Goal: Task Accomplishment & Management: Use online tool/utility

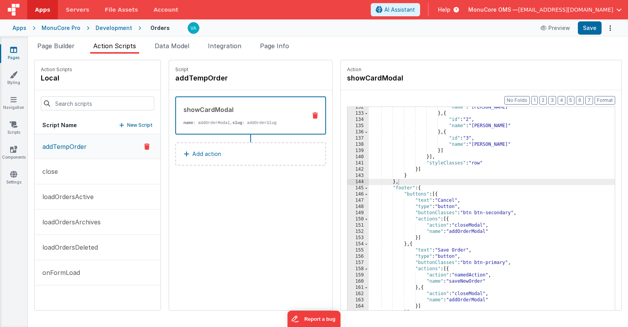
scroll to position [818, 0]
drag, startPoint x: 382, startPoint y: 78, endPoint x: 322, endPoint y: 79, distance: 60.3
click at [341, 79] on div "Action showCardModal" at bounding box center [481, 75] width 281 height 30
copy h4 "showCardModal"
click at [59, 48] on span "Page Builder" at bounding box center [55, 46] width 37 height 8
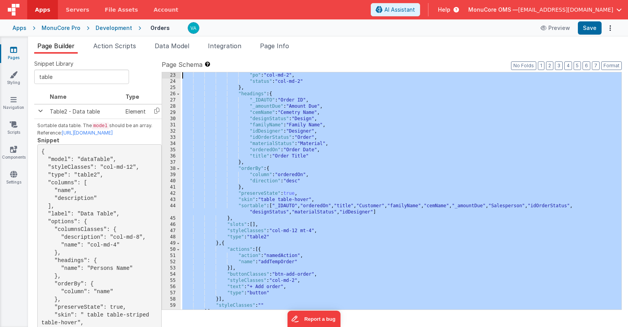
scroll to position [0, 0]
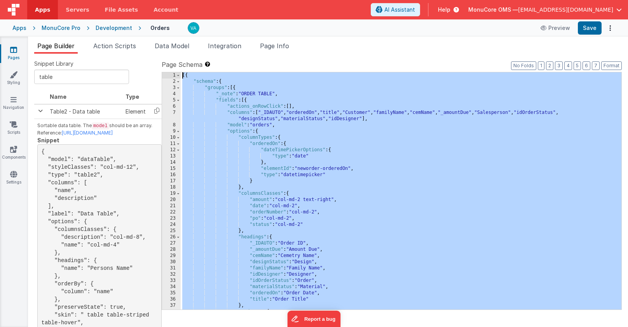
drag, startPoint x: 194, startPoint y: 306, endPoint x: 165, endPoint y: -12, distance: 318.6
click at [165, 0] on html "Apps Servers File Assets Account Some FUTURE Slot AI Assistant Help MonuCore OM…" at bounding box center [314, 163] width 628 height 327
click at [116, 48] on span "Action Scripts" at bounding box center [114, 46] width 43 height 8
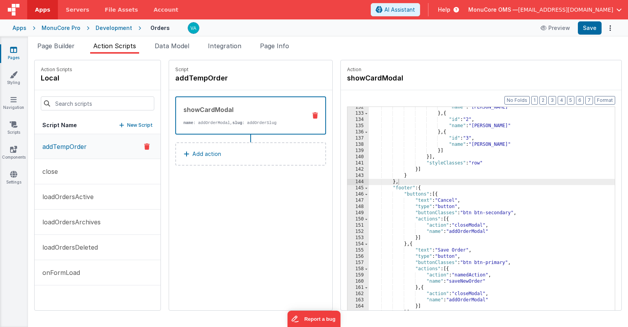
click at [453, 255] on div ""name" : "[PERSON_NAME]" } , { "id" : "2" , "name" : "[PERSON_NAME]" } , { "id"…" at bounding box center [503, 224] width 269 height 240
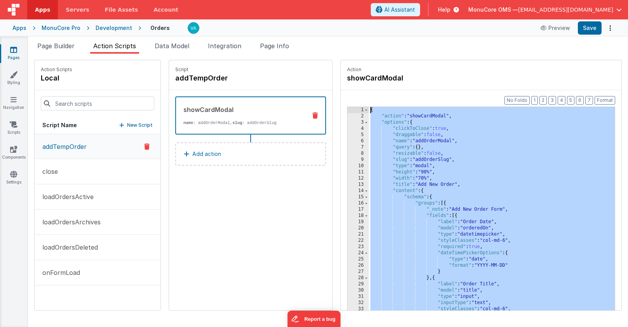
drag, startPoint x: 401, startPoint y: 308, endPoint x: 353, endPoint y: -19, distance: 330.8
click at [353, 0] on html "Apps Servers File Assets Account Some FUTURE Slot AI Assistant Help MonuCore OM…" at bounding box center [314, 163] width 628 height 327
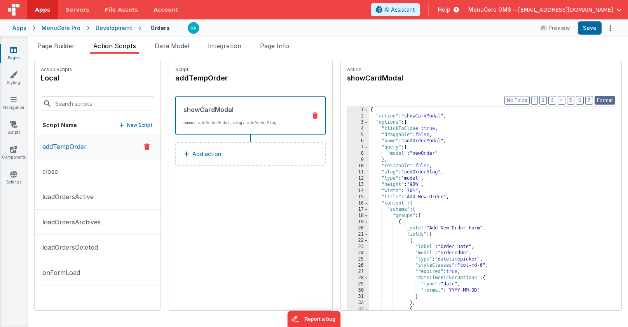
click at [604, 100] on button "Format" at bounding box center [605, 100] width 21 height 9
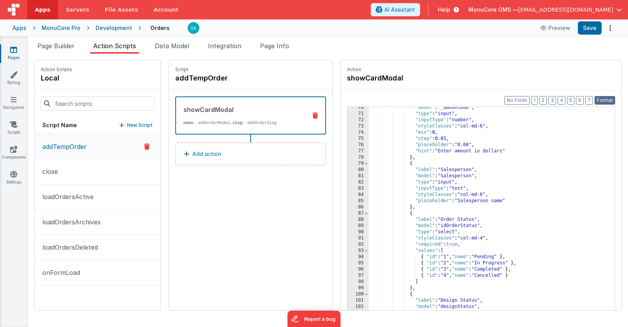
scroll to position [861, 0]
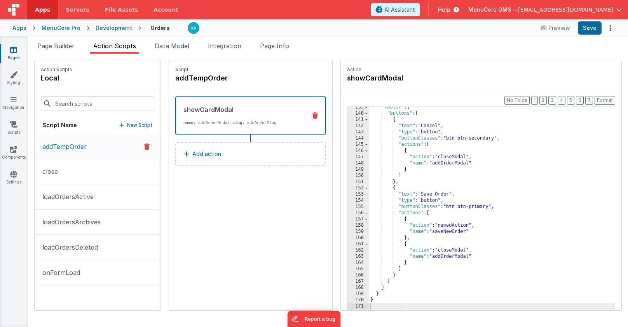
click at [432, 210] on div ""footer" : { "buttons" : [ { "text" : "Cancel" , "type" : "button" , "buttonCla…" at bounding box center [503, 224] width 269 height 240
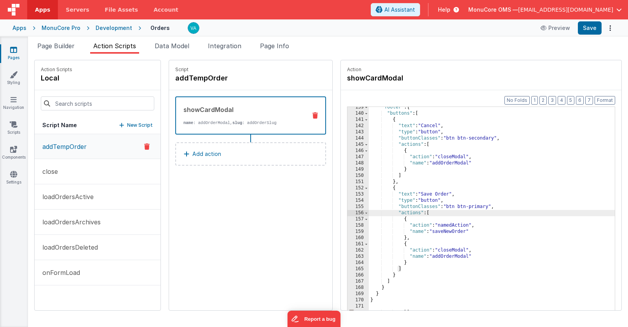
click at [369, 304] on div ""footer" : { "buttons" : [ { "text" : "Cancel" , "type" : "button" , "buttonCla…" at bounding box center [503, 224] width 269 height 240
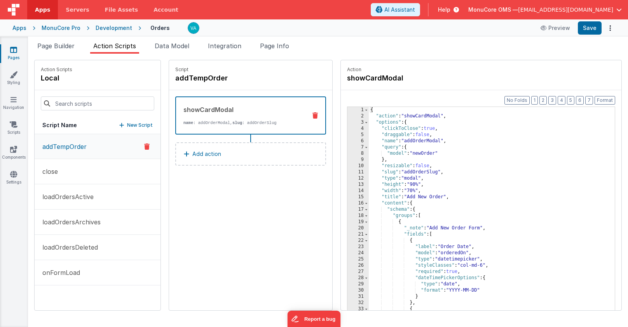
scroll to position [0, 0]
click at [607, 101] on button "Format" at bounding box center [605, 100] width 21 height 9
click at [588, 26] on button "Save" at bounding box center [590, 27] width 24 height 13
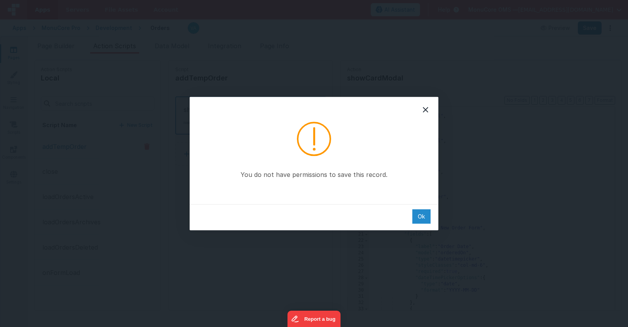
click at [423, 217] on div "Ok" at bounding box center [422, 216] width 18 height 14
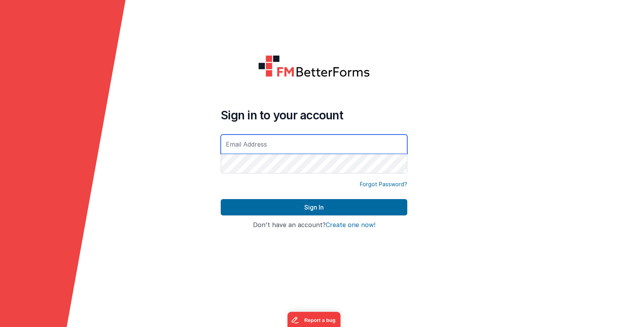
click at [274, 147] on input "text" at bounding box center [314, 144] width 187 height 19
type input "[EMAIL_ADDRESS][DOMAIN_NAME]"
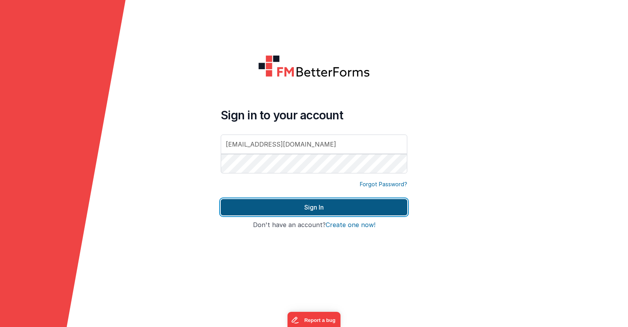
click at [288, 208] on button "Sign In" at bounding box center [314, 207] width 187 height 16
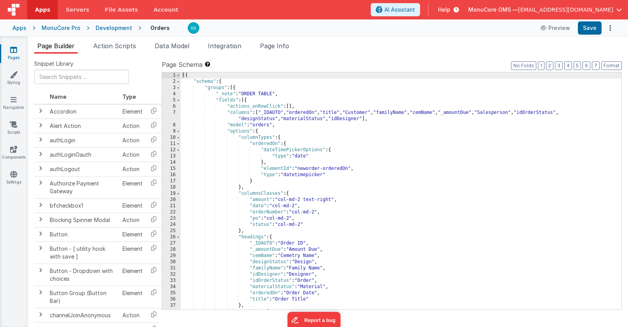
click at [121, 44] on span "Action Scripts" at bounding box center [114, 46] width 43 height 8
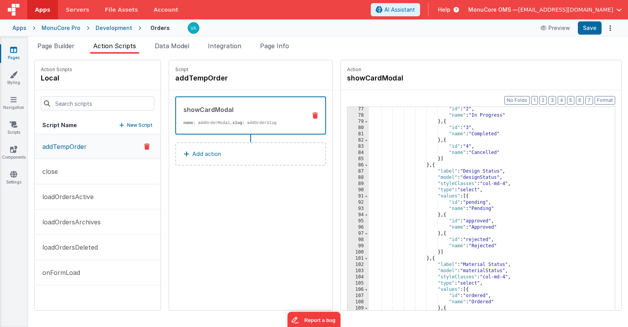
scroll to position [818, 0]
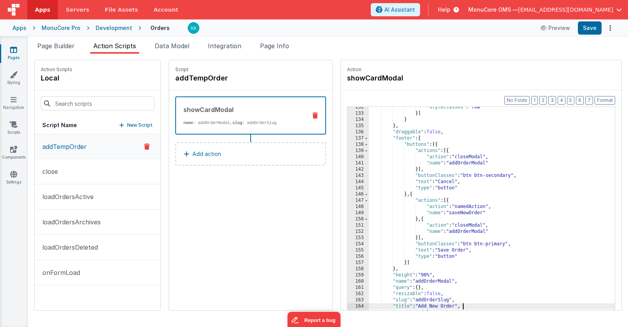
click at [446, 305] on div ""styleClasses" : "row" }] } } , "draggable" : false , "footer" : { "buttons" : …" at bounding box center [503, 224] width 269 height 240
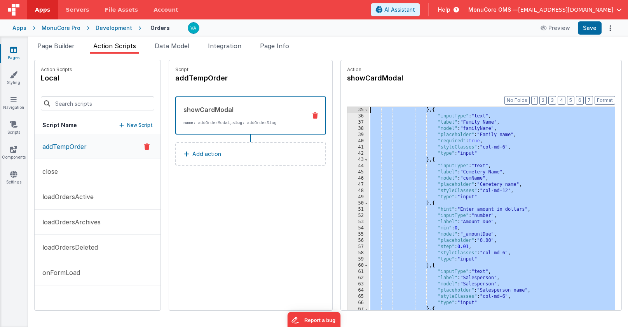
scroll to position [0, 0]
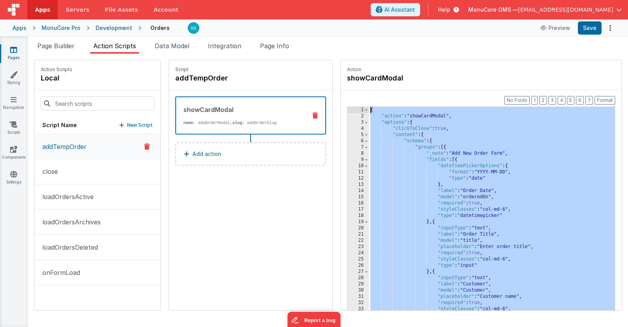
drag, startPoint x: 444, startPoint y: 308, endPoint x: 340, endPoint y: 58, distance: 271.6
click at [340, 58] on div "Snippet Library Name Type Accordion Element Alert Action Action authLogin Actio…" at bounding box center [328, 190] width 600 height 273
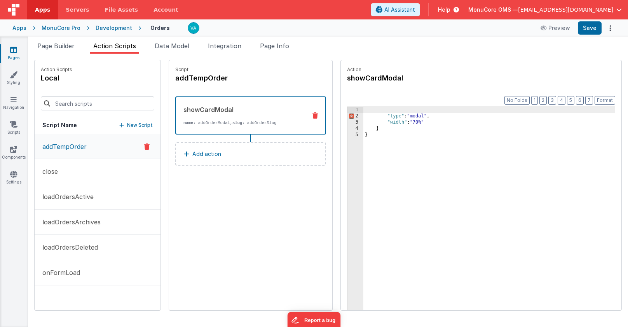
scroll to position [818, 0]
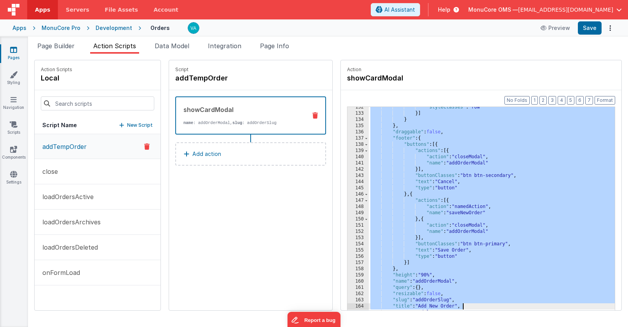
click at [421, 239] on div ""styleClasses" : "row" }] } } , "draggable" : false , "footer" : { "buttons" : …" at bounding box center [503, 224] width 269 height 240
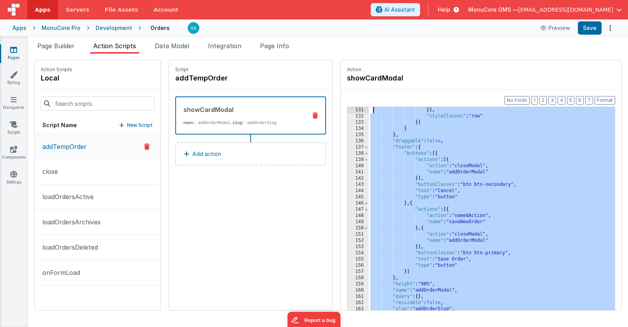
scroll to position [0, 0]
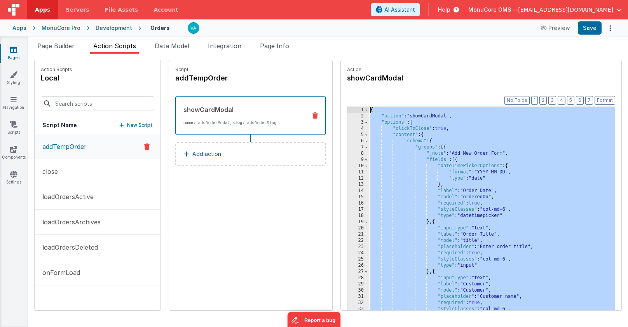
drag, startPoint x: 443, startPoint y: 308, endPoint x: 285, endPoint y: -45, distance: 386.9
click at [285, 0] on html "Apps Servers File Assets Account Some FUTURE Slot AI Assistant Help MonuCore OM…" at bounding box center [314, 163] width 628 height 327
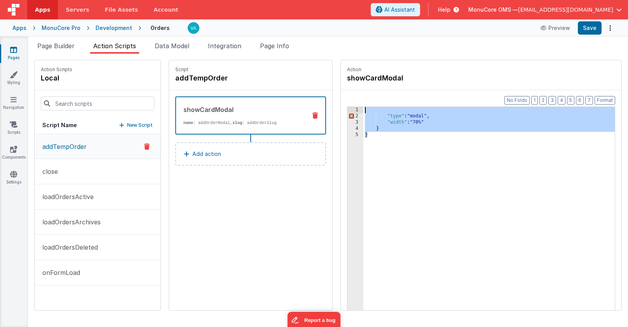
drag, startPoint x: 369, startPoint y: 146, endPoint x: 314, endPoint y: 76, distance: 88.9
click at [333, 76] on div "Action showCardModal Format 7 6 5 4 3 2 1 No Folds 1 2 3 4 5 "type" : "modal" ,…" at bounding box center [477, 185] width 289 height 251
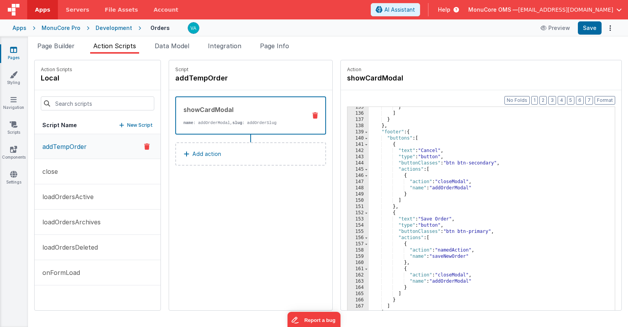
scroll to position [836, 0]
click at [605, 102] on button "Format" at bounding box center [605, 100] width 21 height 9
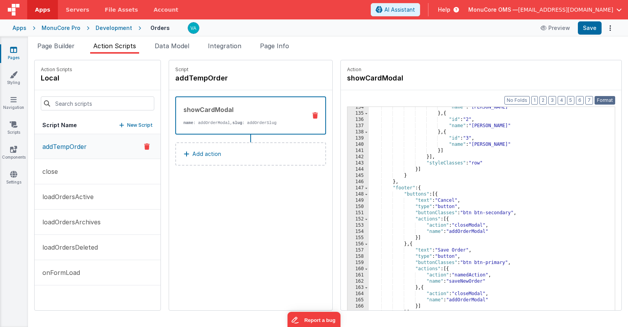
scroll to position [830, 0]
click at [590, 23] on button "Save" at bounding box center [590, 27] width 24 height 13
click at [164, 51] on li "Data Model" at bounding box center [172, 47] width 41 height 12
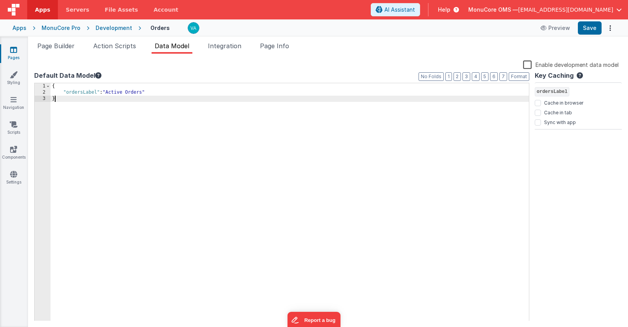
click at [168, 124] on div "{ "ordersLabel" : "Active Orders" }" at bounding box center [290, 208] width 479 height 250
click at [97, 73] on icon at bounding box center [98, 75] width 6 height 6
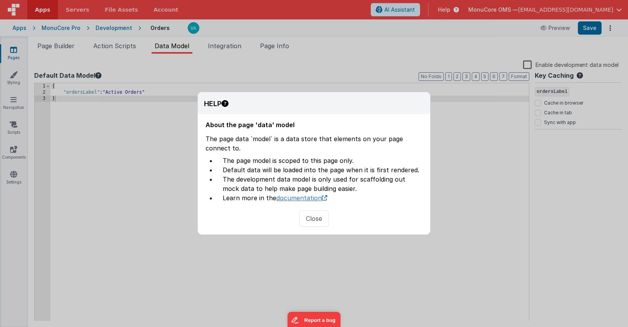
click at [308, 197] on link "documentation" at bounding box center [301, 198] width 51 height 8
click at [116, 103] on div "HELP About the page 'data' model The page data `model` is a data store that ele…" at bounding box center [314, 163] width 628 height 327
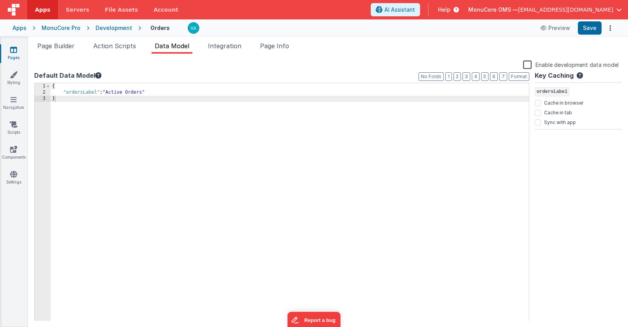
click at [528, 68] on label "Enable development data model" at bounding box center [571, 64] width 96 height 9
click at [0, 0] on input "Enable development data model" at bounding box center [0, 0] width 0 height 0
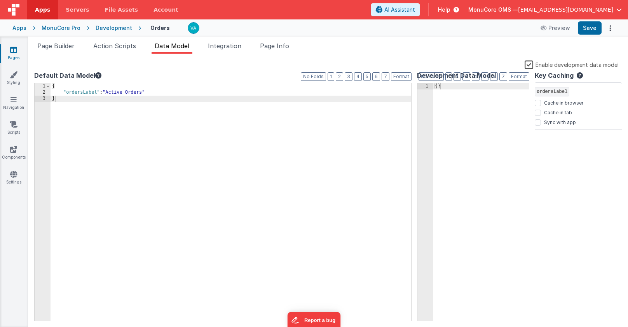
click at [529, 66] on label "Enable development data model" at bounding box center [572, 64] width 94 height 9
click at [0, 0] on input "Enable development data model" at bounding box center [0, 0] width 0 height 0
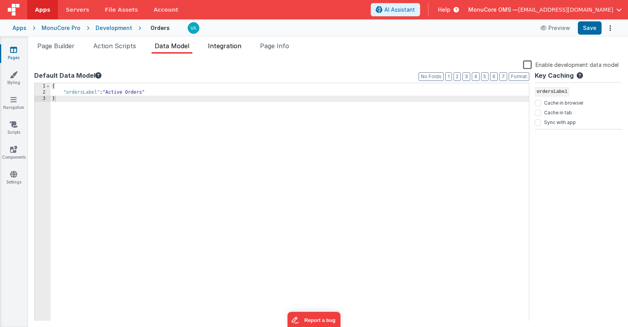
click at [226, 46] on span "Integration" at bounding box center [224, 46] width 33 height 8
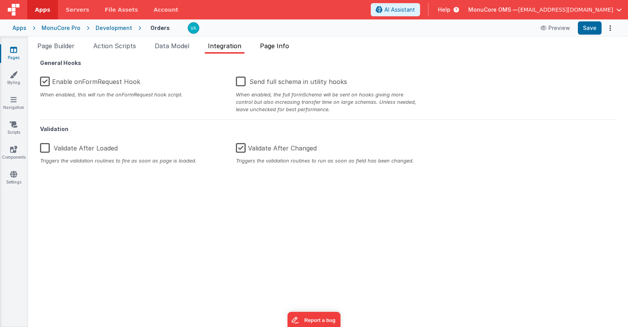
click at [280, 48] on span "Page Info" at bounding box center [274, 46] width 29 height 8
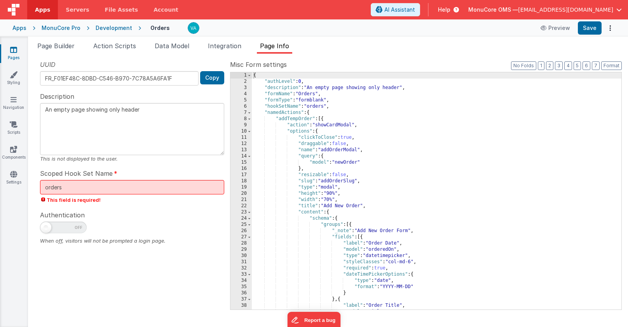
click at [155, 207] on div "UUID FR_F01EF48C-8DBD-C546-B970-7C78A5A6FA1F Copy Description An empty page sho…" at bounding box center [132, 184] width 196 height 249
click at [132, 186] on input "orders" at bounding box center [132, 187] width 184 height 14
click at [149, 170] on div "Scoped Hook Set Name orders This field is required!" at bounding box center [132, 186] width 184 height 35
click at [157, 116] on textarea "An empty page showing only header" at bounding box center [132, 129] width 184 height 52
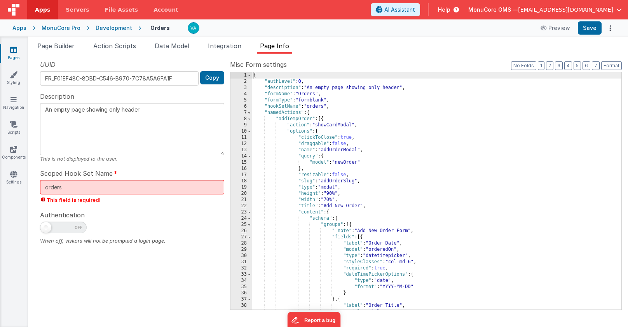
click at [157, 116] on textarea "An empty page showing only header" at bounding box center [132, 129] width 184 height 52
type textarea "Order Managment"
click at [587, 30] on button "Save" at bounding box center [590, 27] width 24 height 13
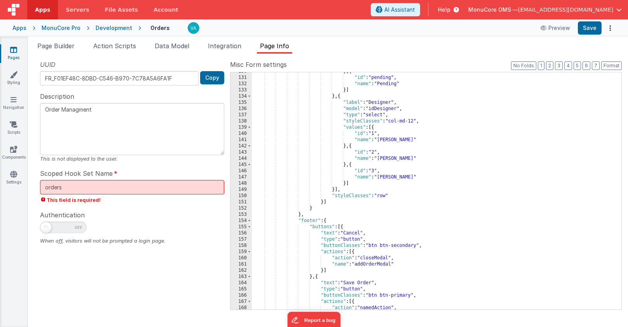
scroll to position [806, 0]
click at [121, 45] on span "Action Scripts" at bounding box center [114, 46] width 43 height 8
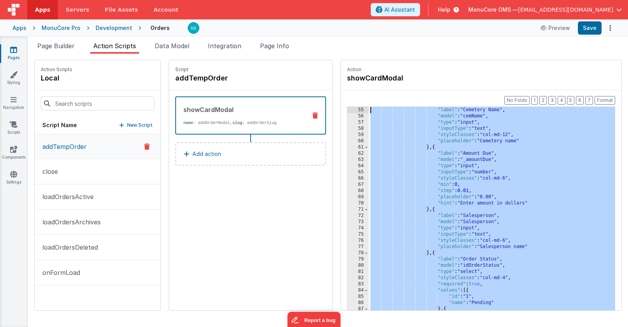
scroll to position [0, 0]
drag, startPoint x: 406, startPoint y: 307, endPoint x: 302, endPoint y: 0, distance: 323.2
click at [302, 0] on div "Apps Servers File Assets Account Some FUTURE Slot AI Assistant Help MonuCore OM…" at bounding box center [314, 163] width 628 height 327
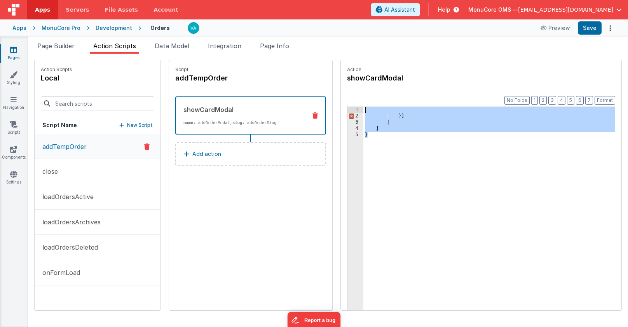
drag, startPoint x: 405, startPoint y: 138, endPoint x: 318, endPoint y: 86, distance: 100.8
click at [341, 86] on fieldset "Action showCardModal Format 7 6 5 4 3 2 1 No Folds 1 2 3 4 5 }] } } } XXXXXXXXX…" at bounding box center [481, 185] width 281 height 250
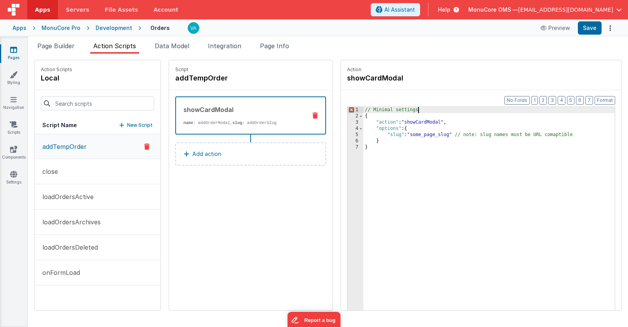
drag, startPoint x: 411, startPoint y: 108, endPoint x: 278, endPoint y: 108, distance: 132.2
click at [278, 108] on div "Action Scripts local Script Name New Script addTempOrder close loadOrdersActive…" at bounding box center [328, 185] width 588 height 251
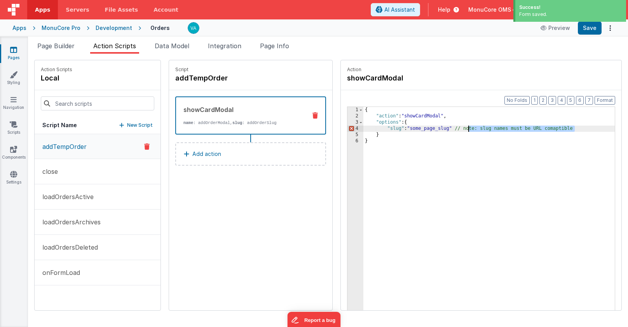
drag, startPoint x: 563, startPoint y: 131, endPoint x: 441, endPoint y: 129, distance: 122.5
click at [441, 129] on div "{ "action" : "showCardModal" , "options" : { "slug" : "some_page_slug" // note:…" at bounding box center [501, 227] width 274 height 240
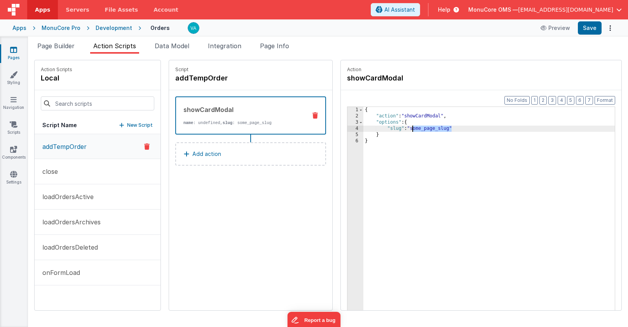
drag, startPoint x: 428, startPoint y: 129, endPoint x: 390, endPoint y: 128, distance: 38.9
click at [390, 128] on div "{ "action" : "showCardModal" , "options" : { "slug" : "some_page_slug" } }" at bounding box center [501, 227] width 274 height 240
click at [587, 29] on button "Save" at bounding box center [590, 27] width 24 height 13
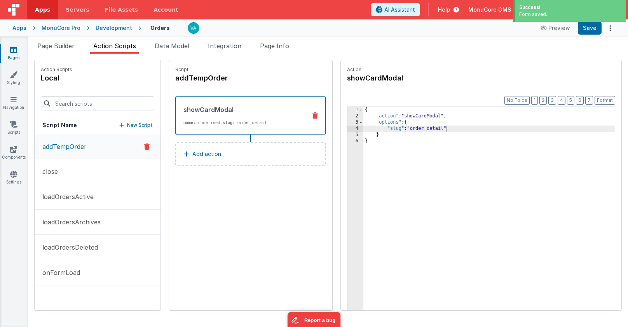
click at [104, 28] on div "Development" at bounding box center [114, 28] width 37 height 8
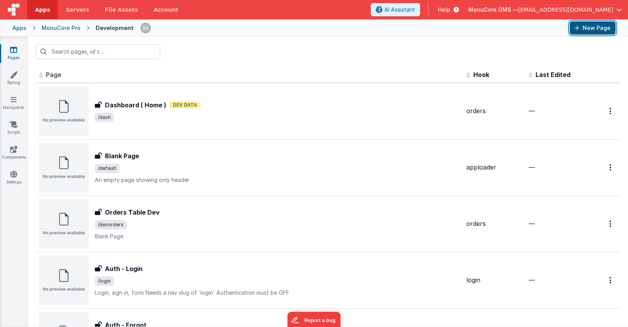
click at [586, 29] on button "New Page" at bounding box center [593, 27] width 46 height 13
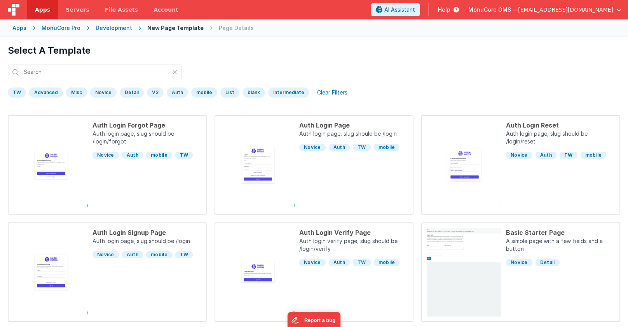
click at [125, 93] on div "Detail" at bounding box center [132, 92] width 24 height 10
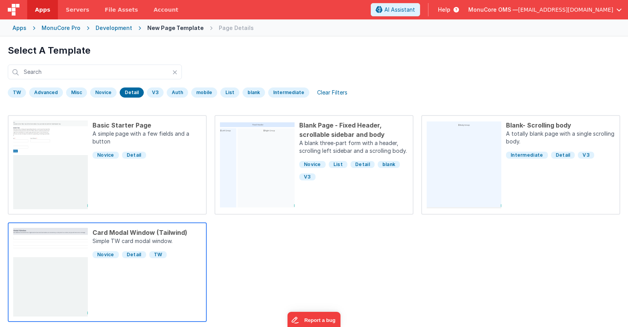
click at [185, 240] on p "Simple TW card modal window." at bounding box center [147, 241] width 109 height 9
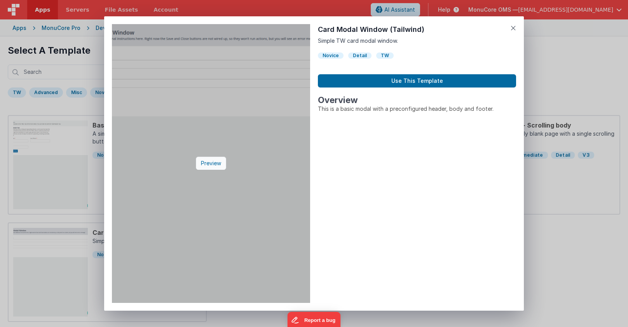
click at [210, 162] on div "Preview" at bounding box center [211, 163] width 30 height 13
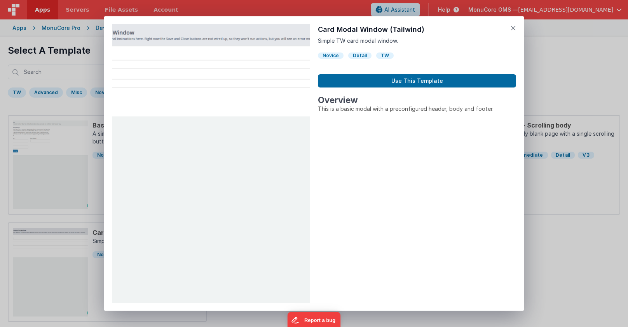
click at [516, 25] on div "Preview Card Modal Window (Tailwind) Simple TW card modal window. Novice Detail…" at bounding box center [314, 163] width 420 height 294
click at [64, 165] on div "Preview Card Modal Window (Tailwind) Simple TW card modal window. Novice Detail…" at bounding box center [314, 163] width 628 height 327
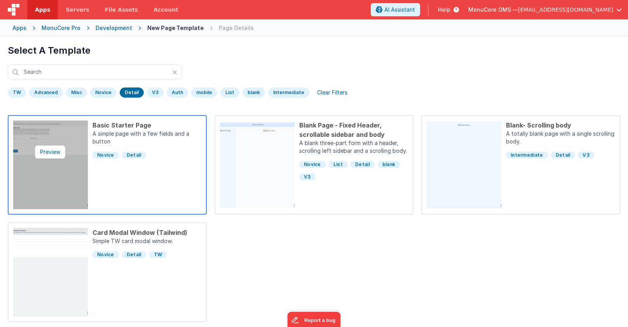
click at [60, 175] on img at bounding box center [50, 165] width 75 height 89
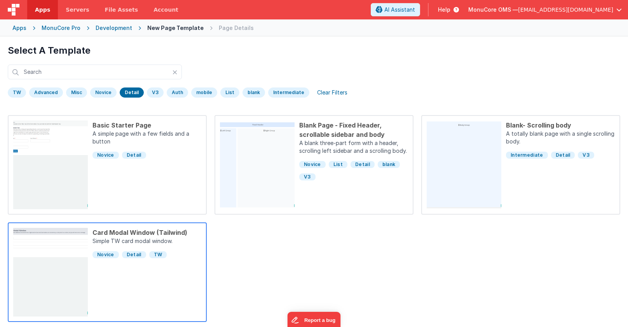
click at [134, 285] on div "Card Modal Window (Tailwind) Simple TW card modal window. Novice Detail TW" at bounding box center [145, 272] width 114 height 89
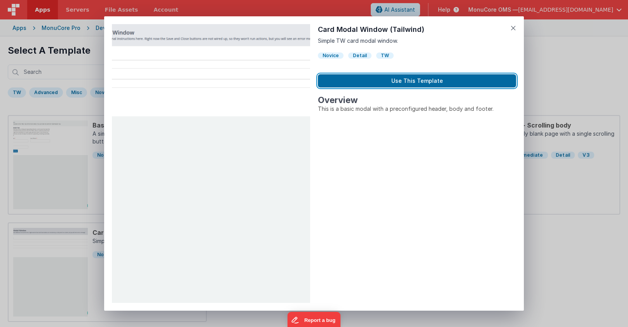
drag, startPoint x: 427, startPoint y: 83, endPoint x: 411, endPoint y: 99, distance: 22.8
click at [427, 83] on button "Use This Template" at bounding box center [417, 80] width 198 height 13
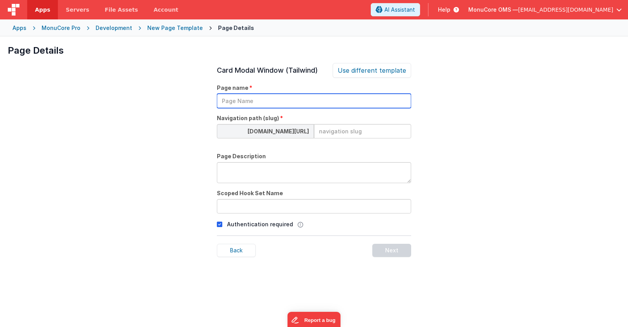
click at [337, 105] on input "text" at bounding box center [314, 101] width 194 height 14
type input "Order Detail"
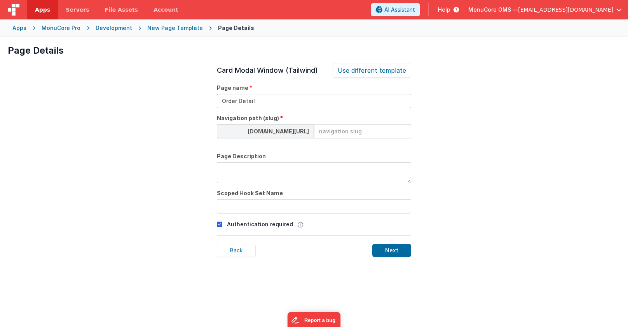
click at [543, 116] on div "Page Details Preview Basic Starter Page A simple page with a few fields and a b…" at bounding box center [314, 200] width 628 height 327
click at [370, 130] on input at bounding box center [362, 131] width 97 height 14
type input "order_detail"
click at [332, 176] on textarea at bounding box center [314, 172] width 194 height 21
type textarea "Edit/enter a new order"
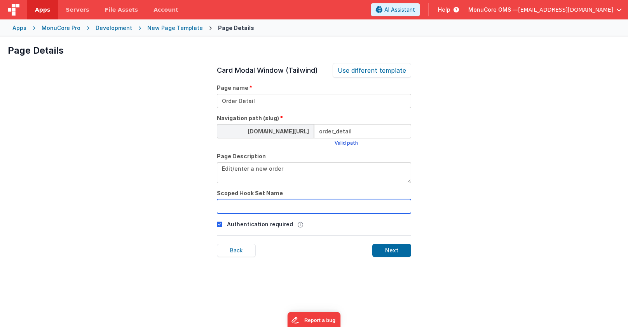
click at [318, 207] on input "text" at bounding box center [314, 206] width 194 height 14
click at [220, 226] on icon at bounding box center [219, 224] width 5 height 9
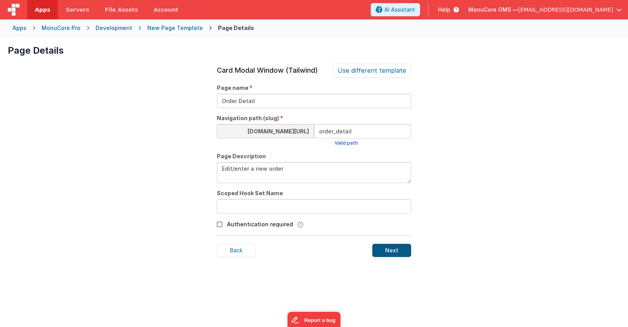
click at [404, 250] on div "Next" at bounding box center [391, 250] width 39 height 13
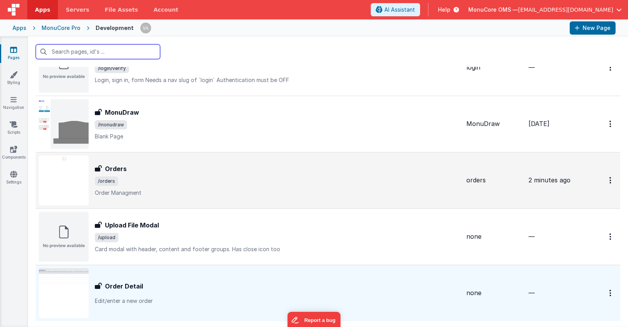
scroll to position [552, 0]
click at [215, 180] on span "/orders" at bounding box center [277, 180] width 365 height 9
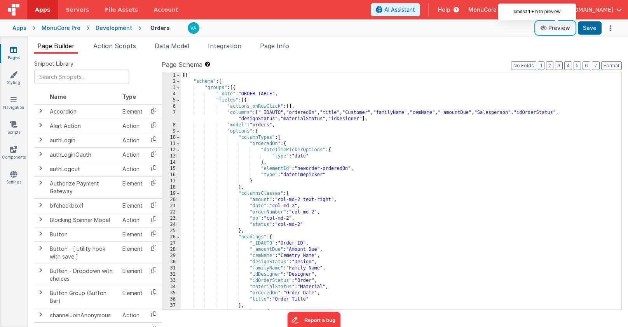
click at [558, 30] on button "Preview" at bounding box center [555, 28] width 39 height 12
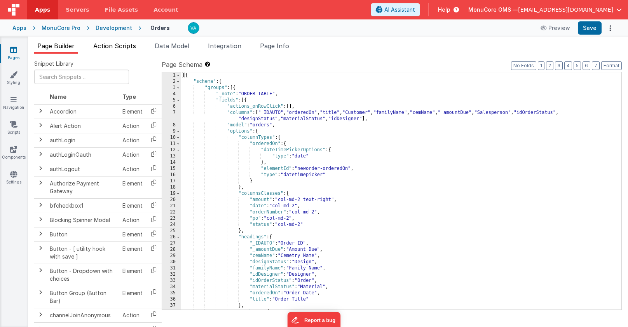
click at [112, 45] on span "Action Scripts" at bounding box center [114, 46] width 43 height 8
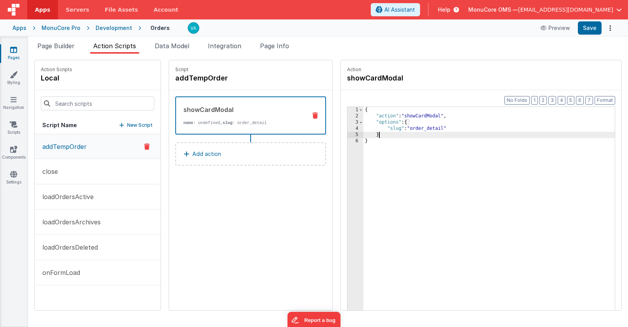
click at [406, 136] on div "{ "action" : "showCardModal" , "options" : { "slug" : "order_detail" } }" at bounding box center [501, 227] width 274 height 240
click at [366, 149] on div "{ "action" : "showCardModal" , "options" : { "slug" : "order_detail" } }" at bounding box center [501, 227] width 274 height 240
click at [210, 161] on button "Add action" at bounding box center [250, 153] width 151 height 23
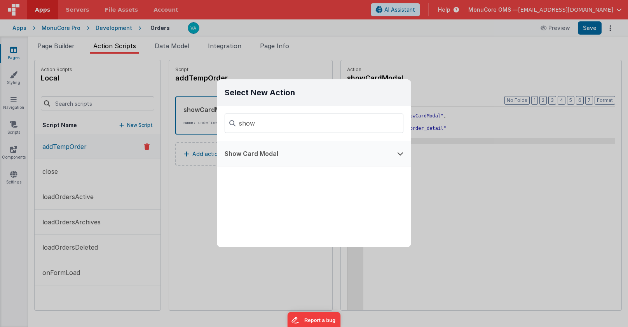
type input "show"
click at [287, 148] on button "Show Card Modal" at bounding box center [303, 153] width 173 height 25
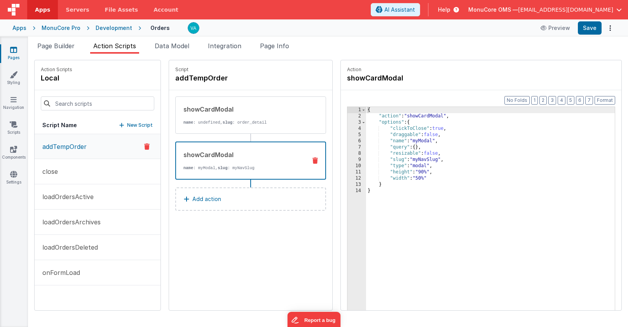
click at [247, 167] on p "name : myModal, slug : myNavSlug" at bounding box center [242, 168] width 117 height 6
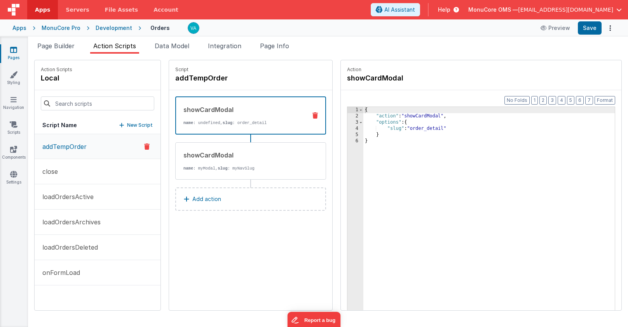
click at [264, 121] on p "name : undefined, slug : order_detail" at bounding box center [242, 123] width 117 height 6
click at [313, 116] on icon at bounding box center [315, 115] width 5 height 6
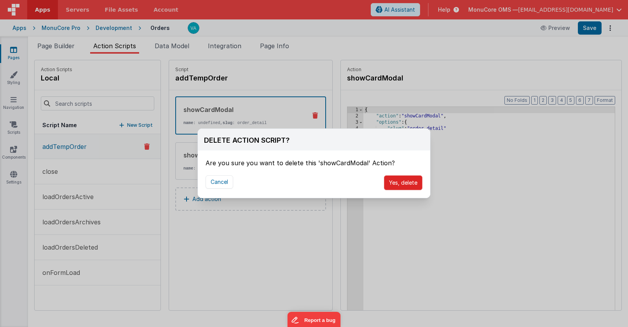
click at [392, 184] on button "Yes, delete" at bounding box center [403, 182] width 38 height 15
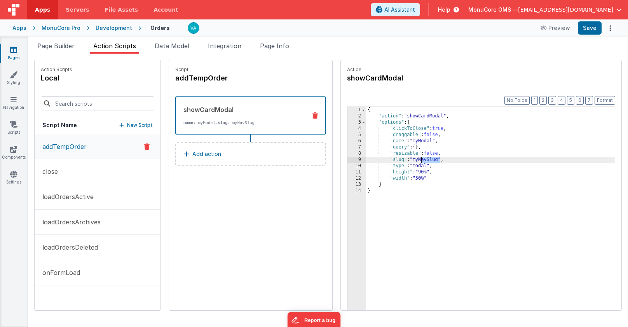
drag, startPoint x: 417, startPoint y: 162, endPoint x: 395, endPoint y: 162, distance: 22.6
click at [395, 162] on div "{ "action" : "showCardModal" , "options" : { "clickToClose" : true , "draggable…" at bounding box center [502, 227] width 272 height 240
click at [601, 100] on button "Format" at bounding box center [605, 100] width 21 height 9
click at [592, 27] on button "Save" at bounding box center [590, 27] width 24 height 13
click at [43, 47] on span "Page Builder" at bounding box center [55, 46] width 37 height 8
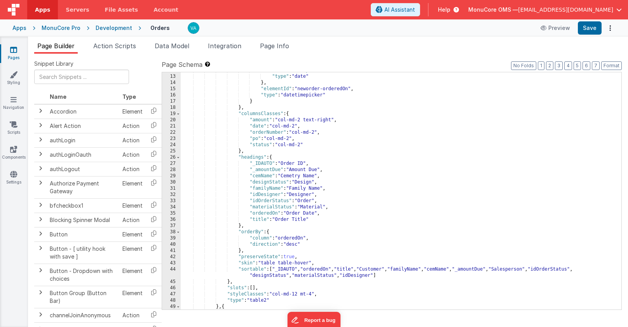
scroll to position [161, 0]
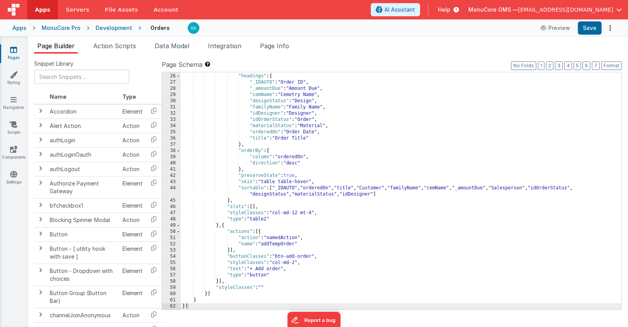
click at [352, 252] on div "} , "headings" : { "_IDAUTO" : "Order ID" , "_amountDue" : "Amount Due" , "cemN…" at bounding box center [401, 192] width 441 height 250
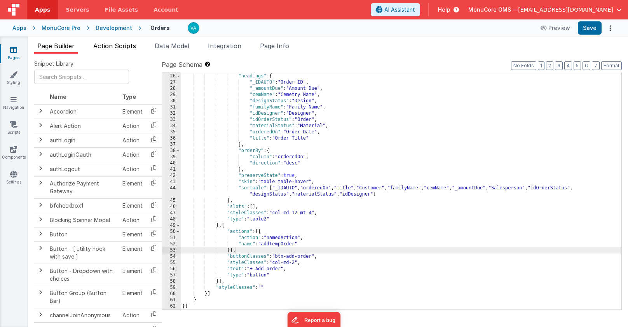
click at [104, 47] on span "Action Scripts" at bounding box center [114, 46] width 43 height 8
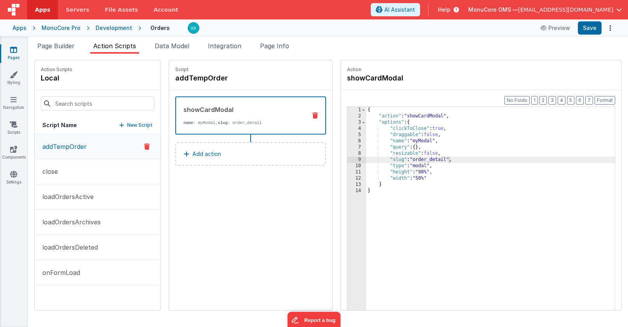
click at [116, 28] on div "Development" at bounding box center [114, 28] width 37 height 8
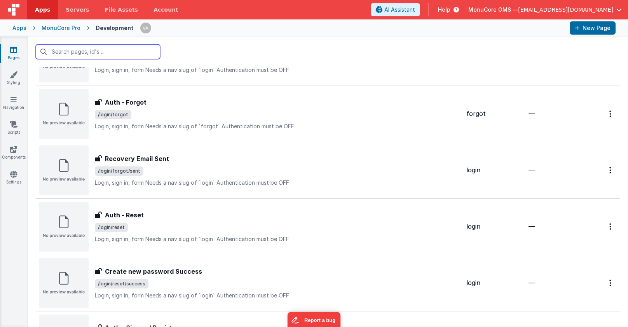
scroll to position [583, 0]
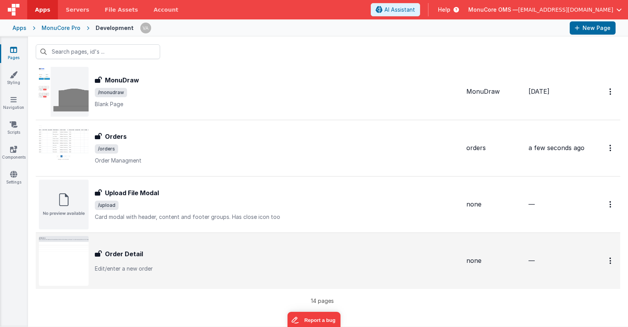
click at [229, 255] on div "Order Detail" at bounding box center [277, 253] width 365 height 9
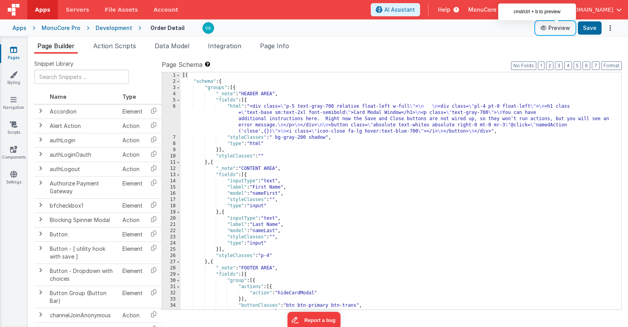
click at [557, 27] on button "Preview" at bounding box center [555, 28] width 39 height 12
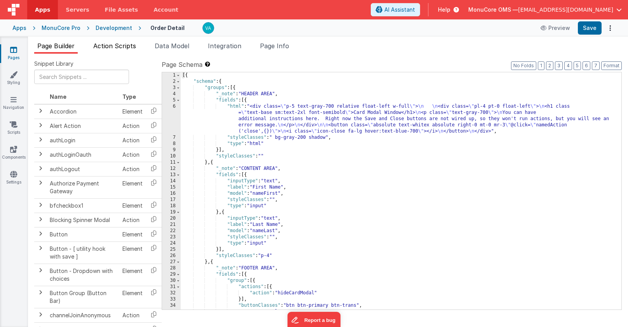
click at [119, 45] on span "Action Scripts" at bounding box center [114, 46] width 43 height 8
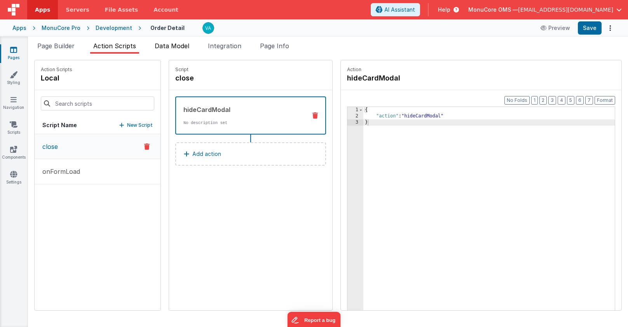
click at [168, 46] on span "Data Model" at bounding box center [172, 46] width 35 height 8
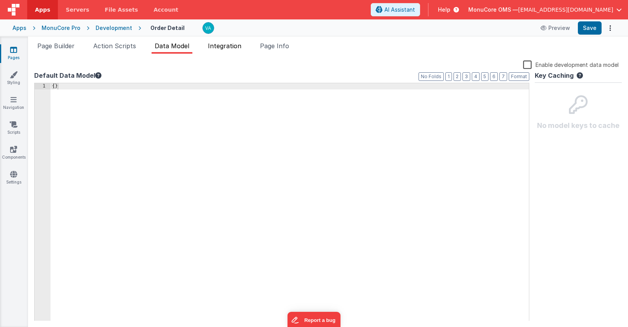
click at [220, 45] on span "Integration" at bounding box center [224, 46] width 33 height 8
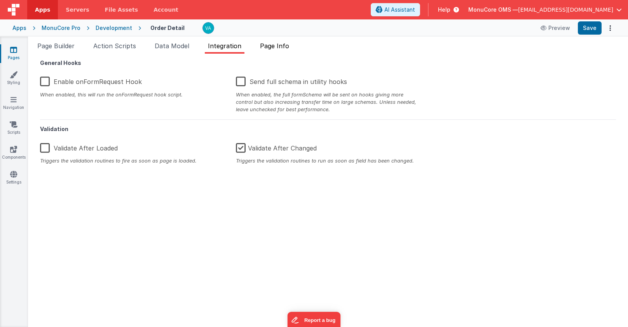
click at [278, 47] on span "Page Info" at bounding box center [274, 46] width 29 height 8
